Goal: Navigation & Orientation: Find specific page/section

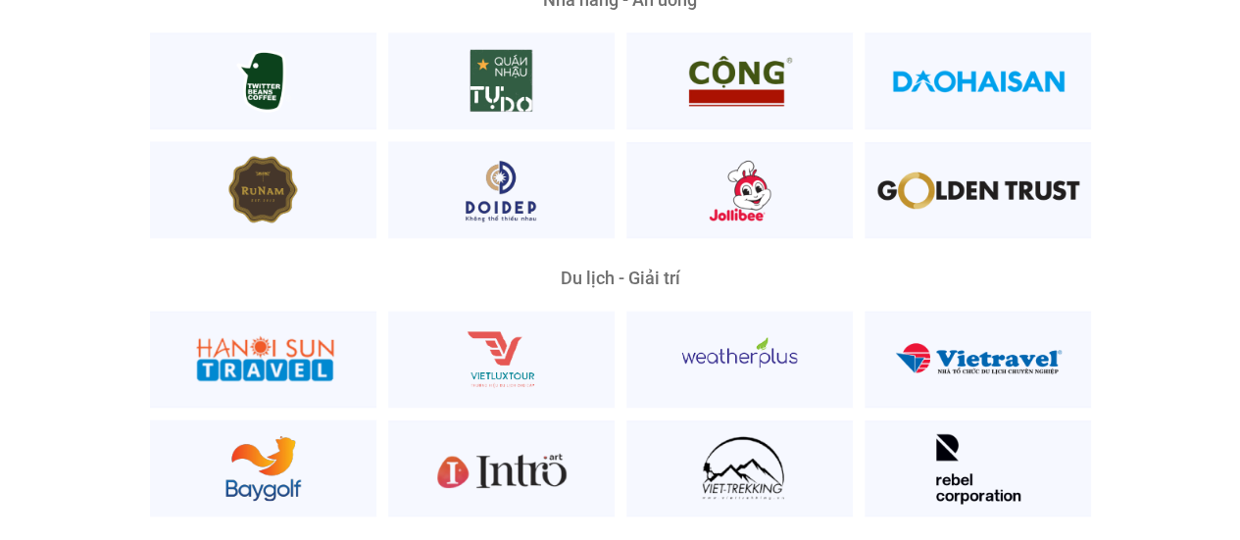
scroll to position [4880, 0]
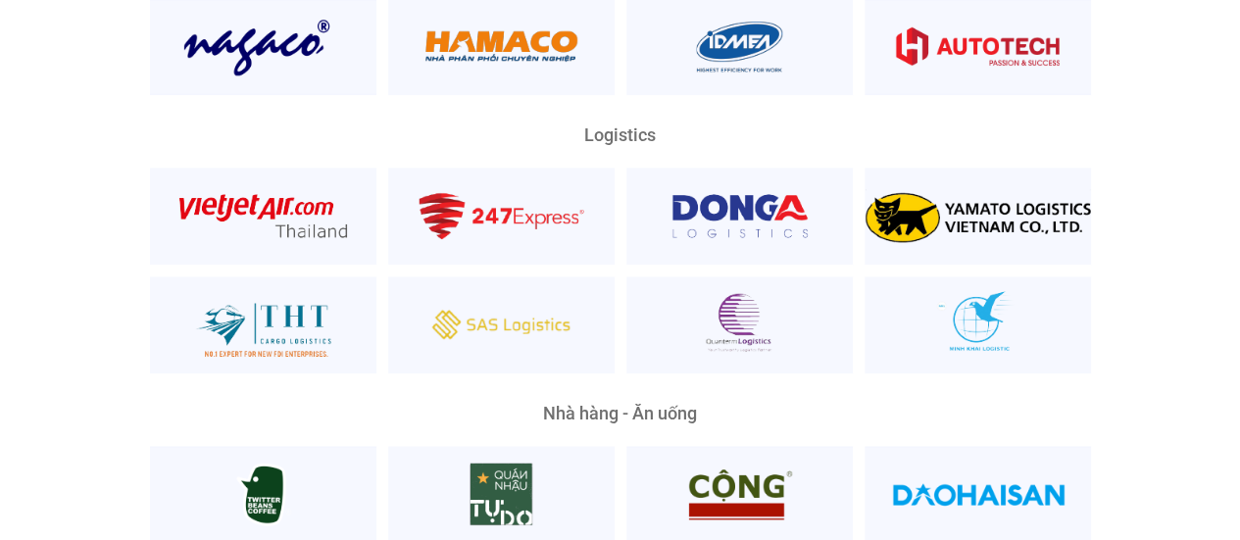
scroll to position [4453, 0]
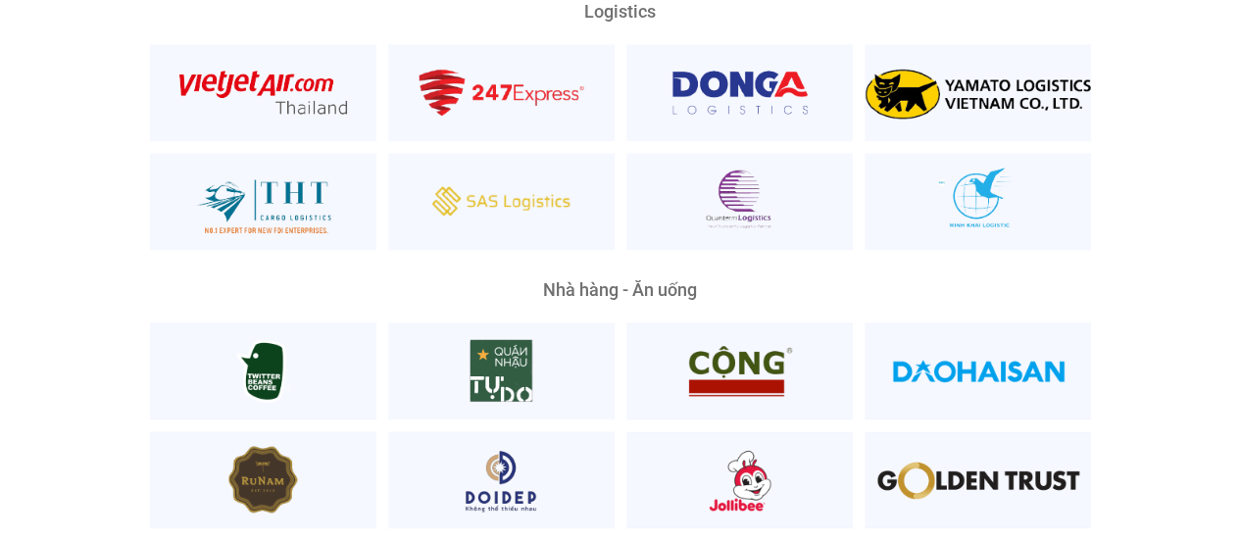
scroll to position [4589, 0]
